Goal: Find specific page/section: Find specific page/section

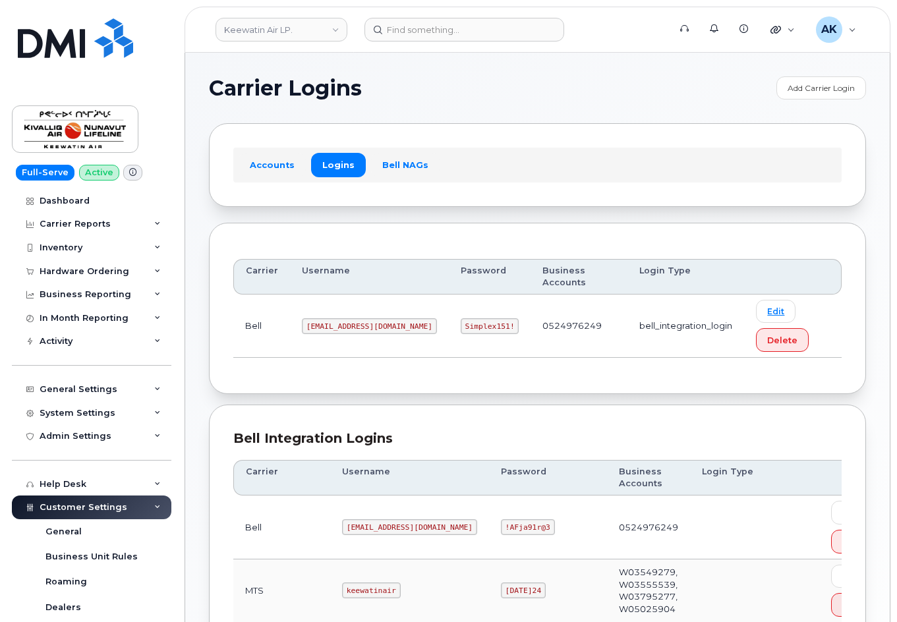
scroll to position [304, 0]
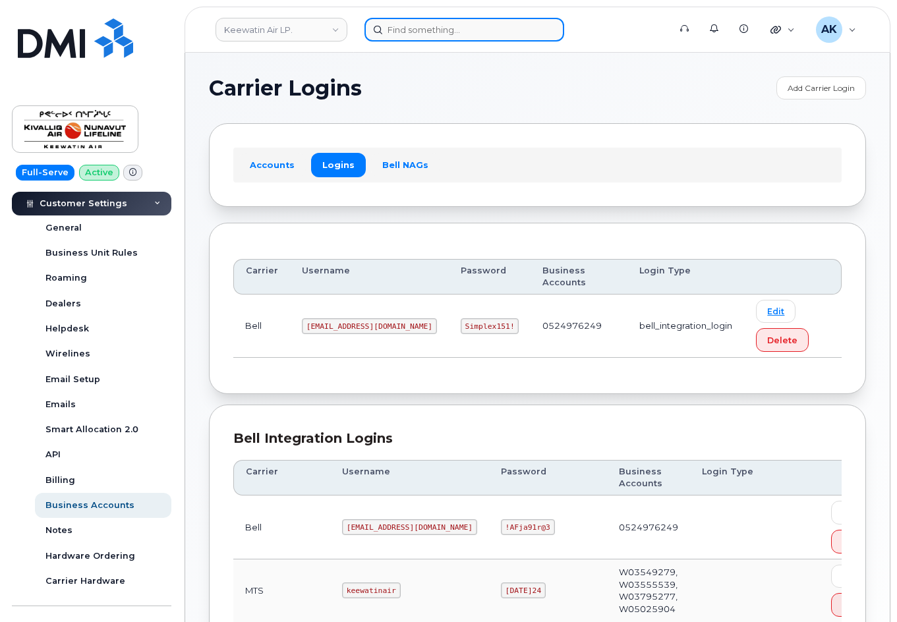
click at [411, 29] on input at bounding box center [464, 30] width 200 height 24
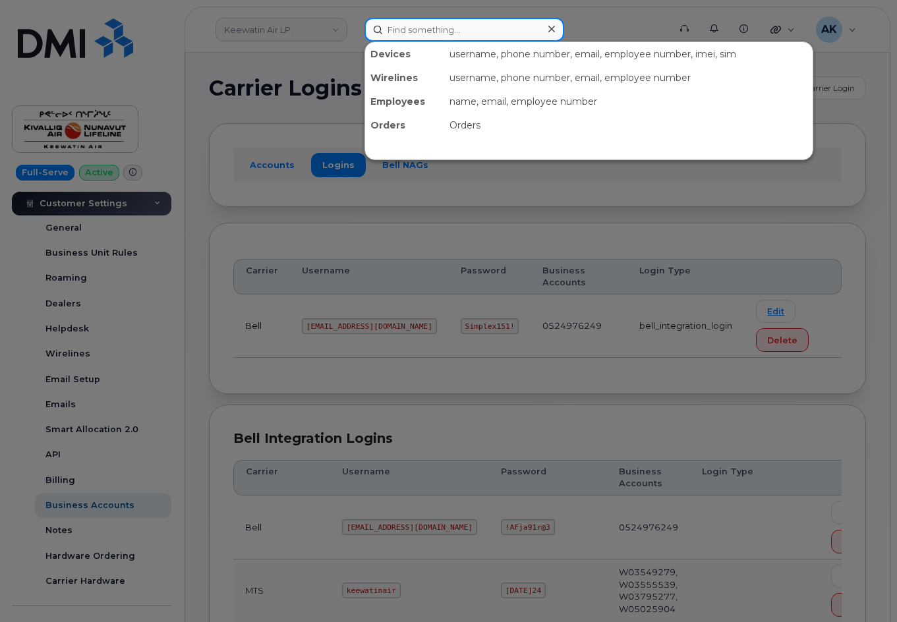
paste input "2084793623"
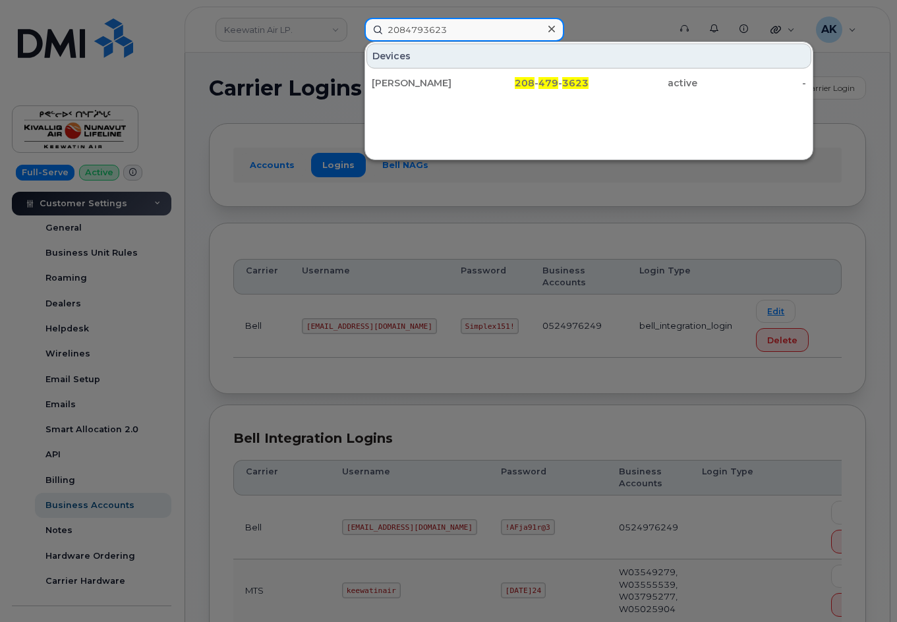
drag, startPoint x: 478, startPoint y: 38, endPoint x: 176, endPoint y: 35, distance: 302.5
click at [354, 35] on div "2084793623 Devices [PERSON_NAME] 208 - 479 - 3623 active -" at bounding box center [512, 30] width 317 height 24
paste input "7852505641"
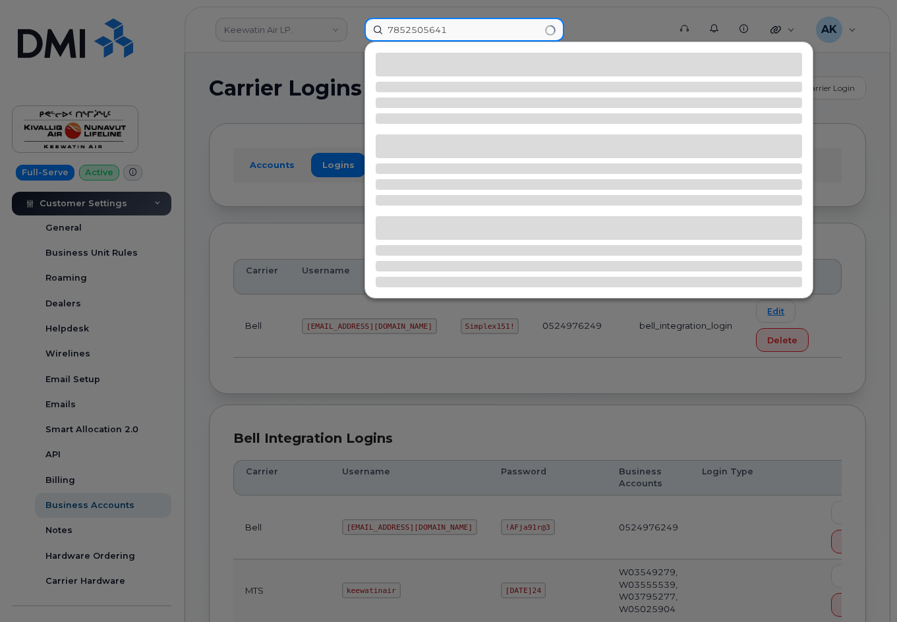
type input "7852505641"
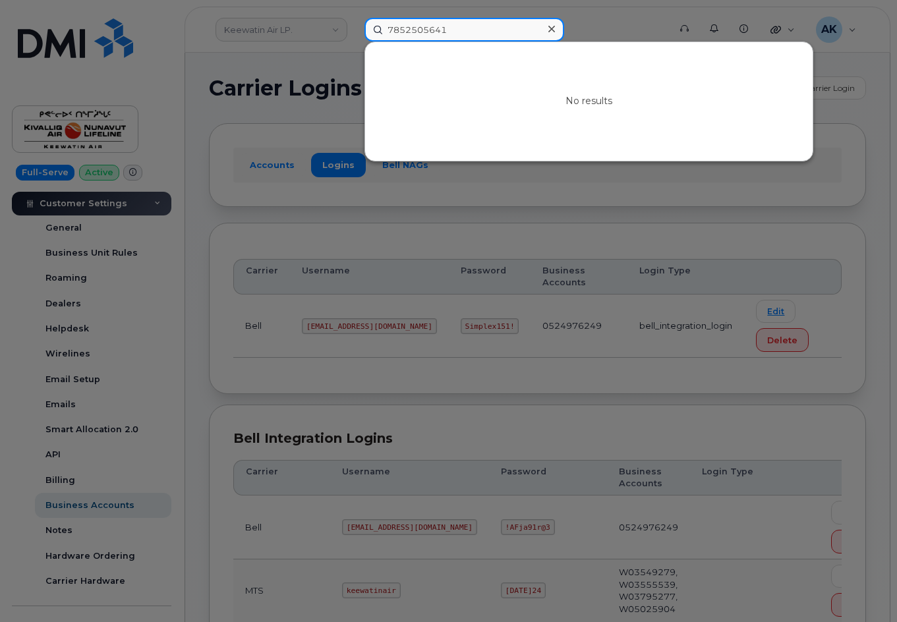
drag, startPoint x: 469, startPoint y: 26, endPoint x: 21, endPoint y: 69, distance: 449.4
click at [354, 42] on div "7852505641 No results" at bounding box center [512, 30] width 317 height 24
click at [864, 129] on div at bounding box center [448, 311] width 897 height 622
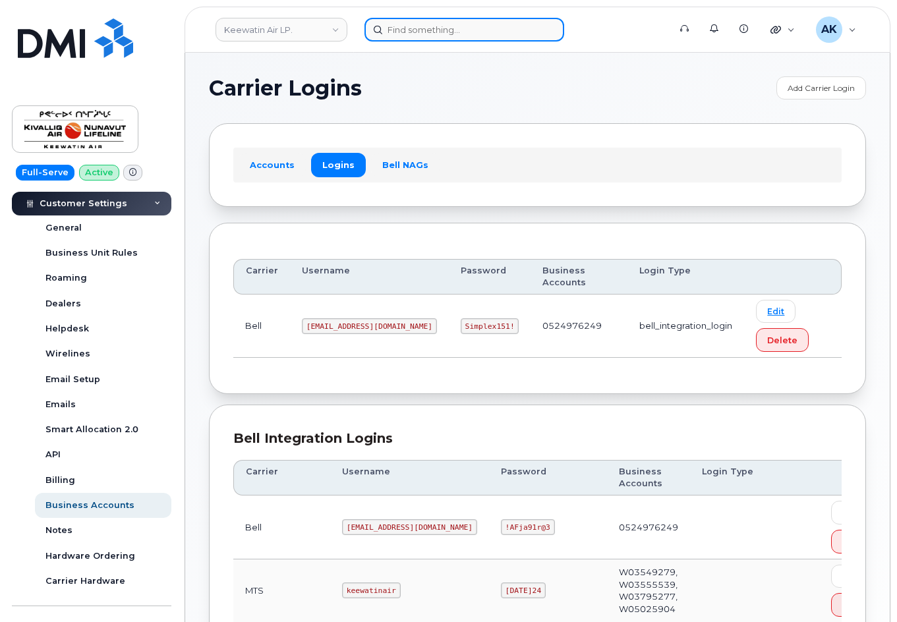
click at [410, 36] on input at bounding box center [464, 30] width 200 height 24
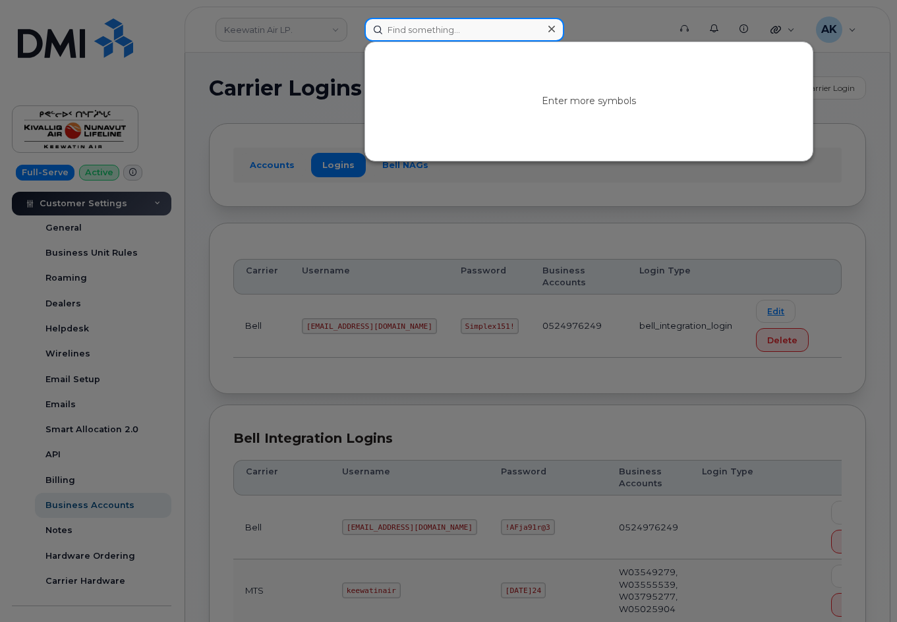
paste input "[PHONE_NUMBER]"
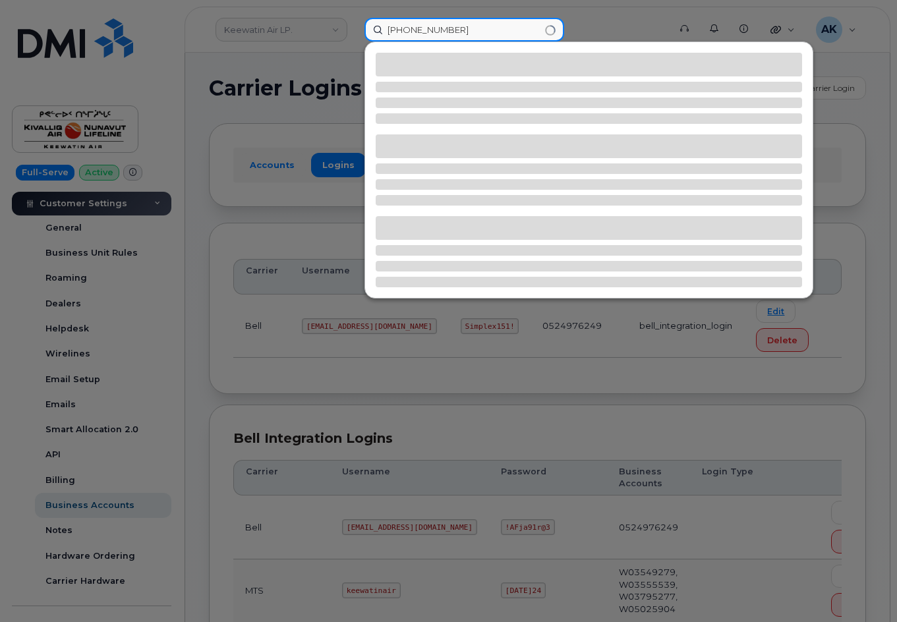
type input "[PHONE_NUMBER]"
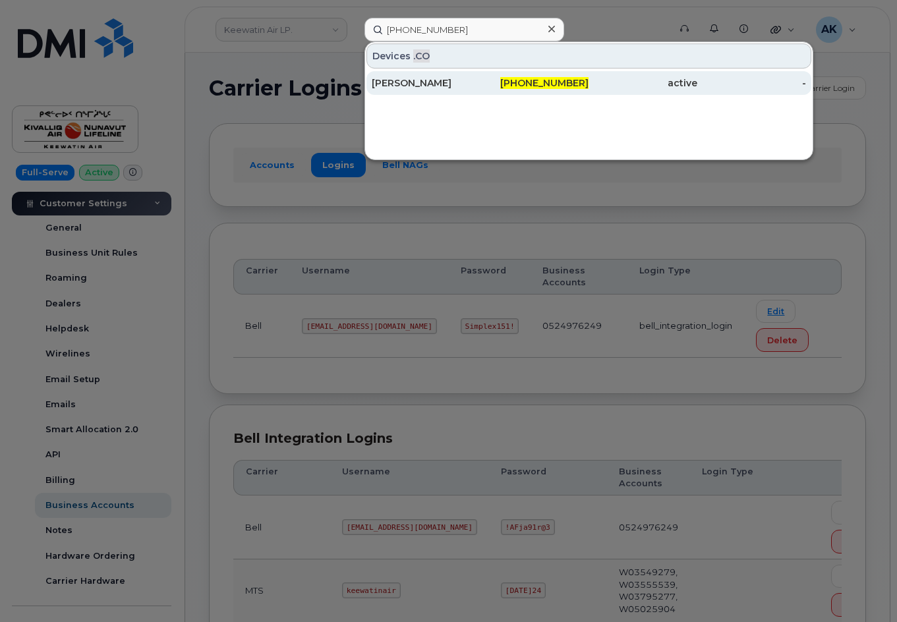
click at [437, 91] on div "[PERSON_NAME]" at bounding box center [426, 83] width 109 height 24
